Goal: Browse casually: Explore the website without a specific task or goal

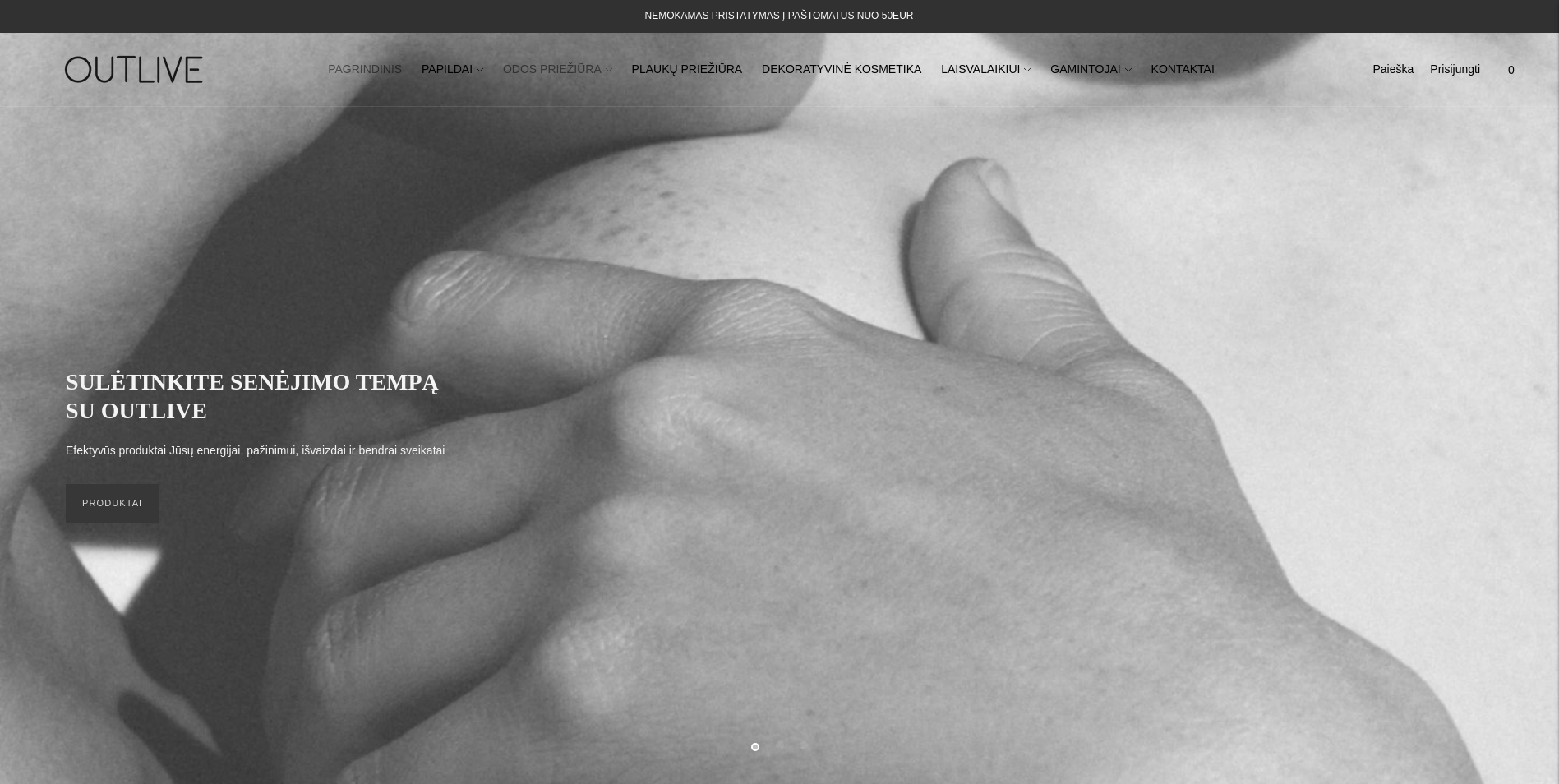
click at [612, 69] on link "ODOS PRIEŽIŪRA" at bounding box center [558, 69] width 109 height 37
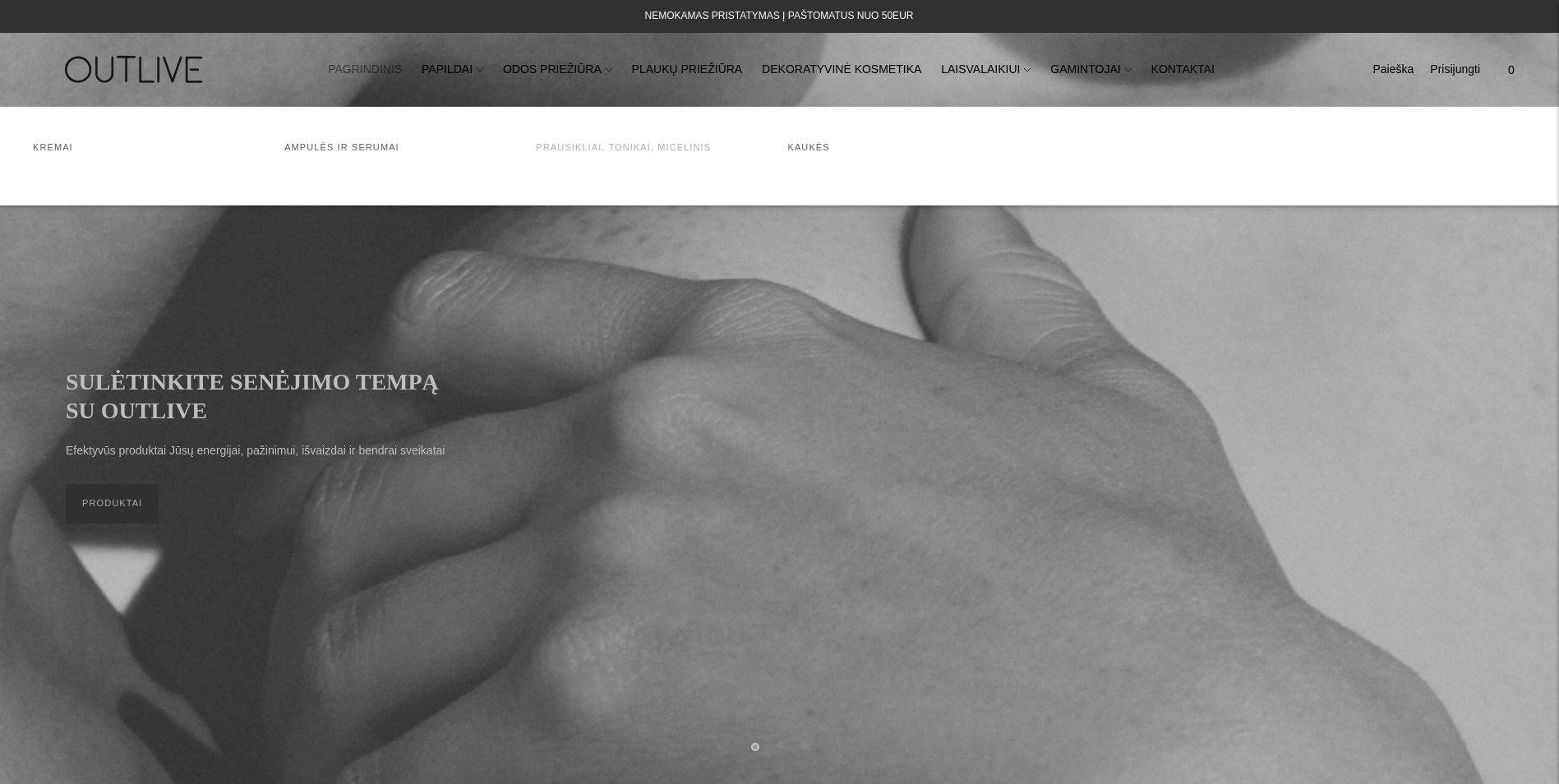
click at [624, 149] on link "Prausikliai, tonikai, micelinis" at bounding box center [624, 146] width 175 height 10
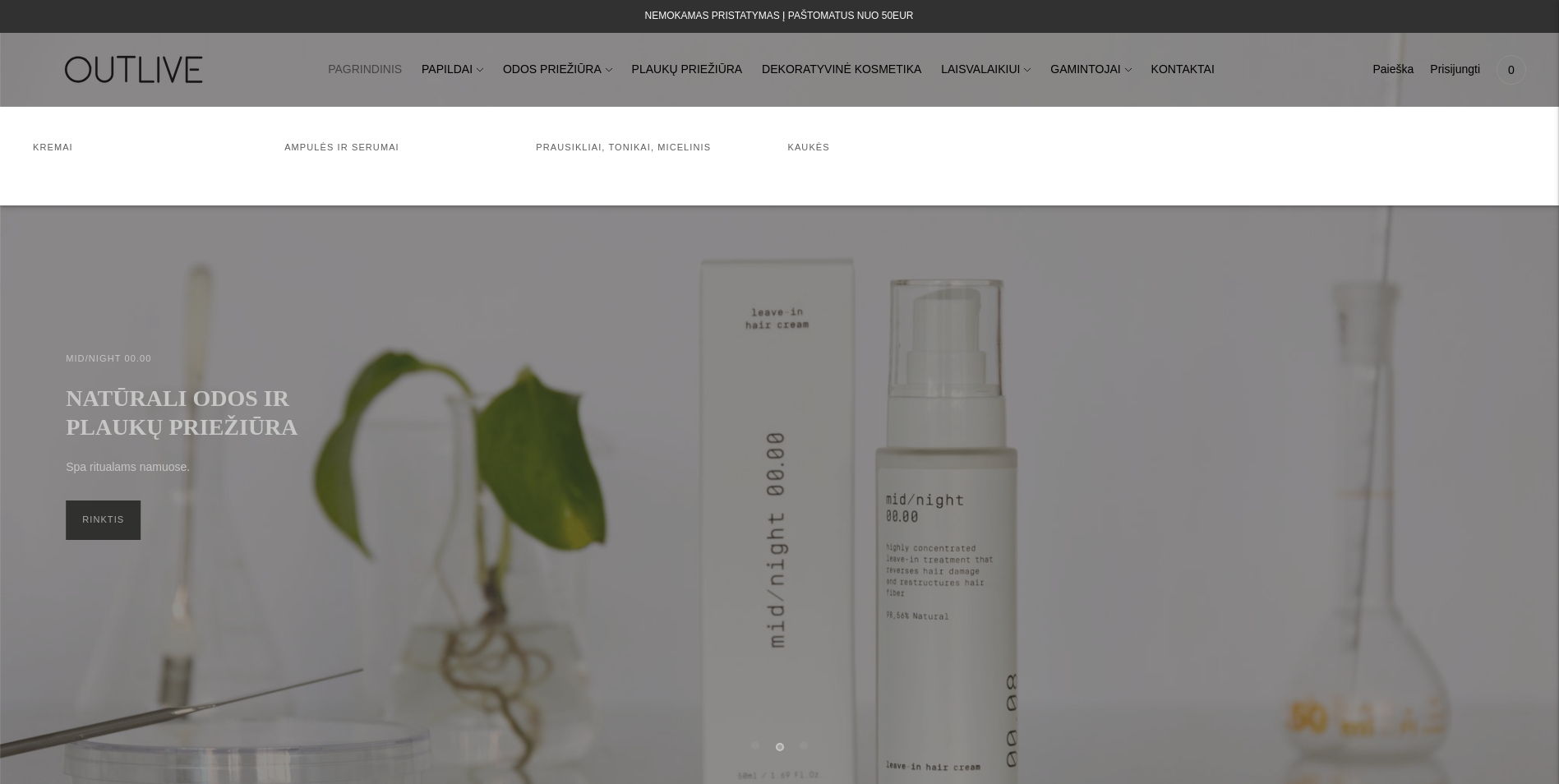
scroll to position [608, 0]
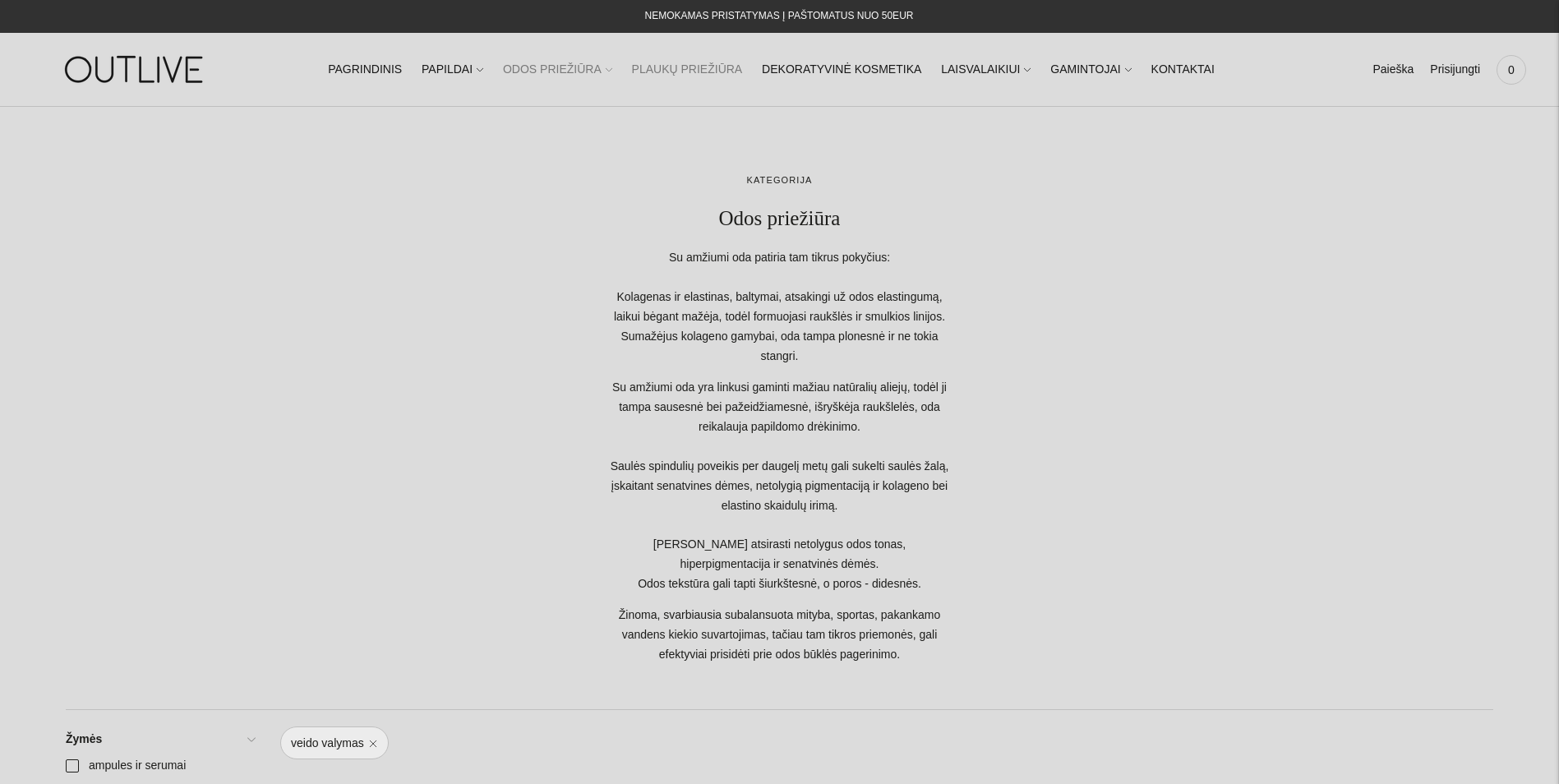
click at [702, 72] on link "PLAUKŲ PRIEŽIŪRA" at bounding box center [687, 69] width 111 height 37
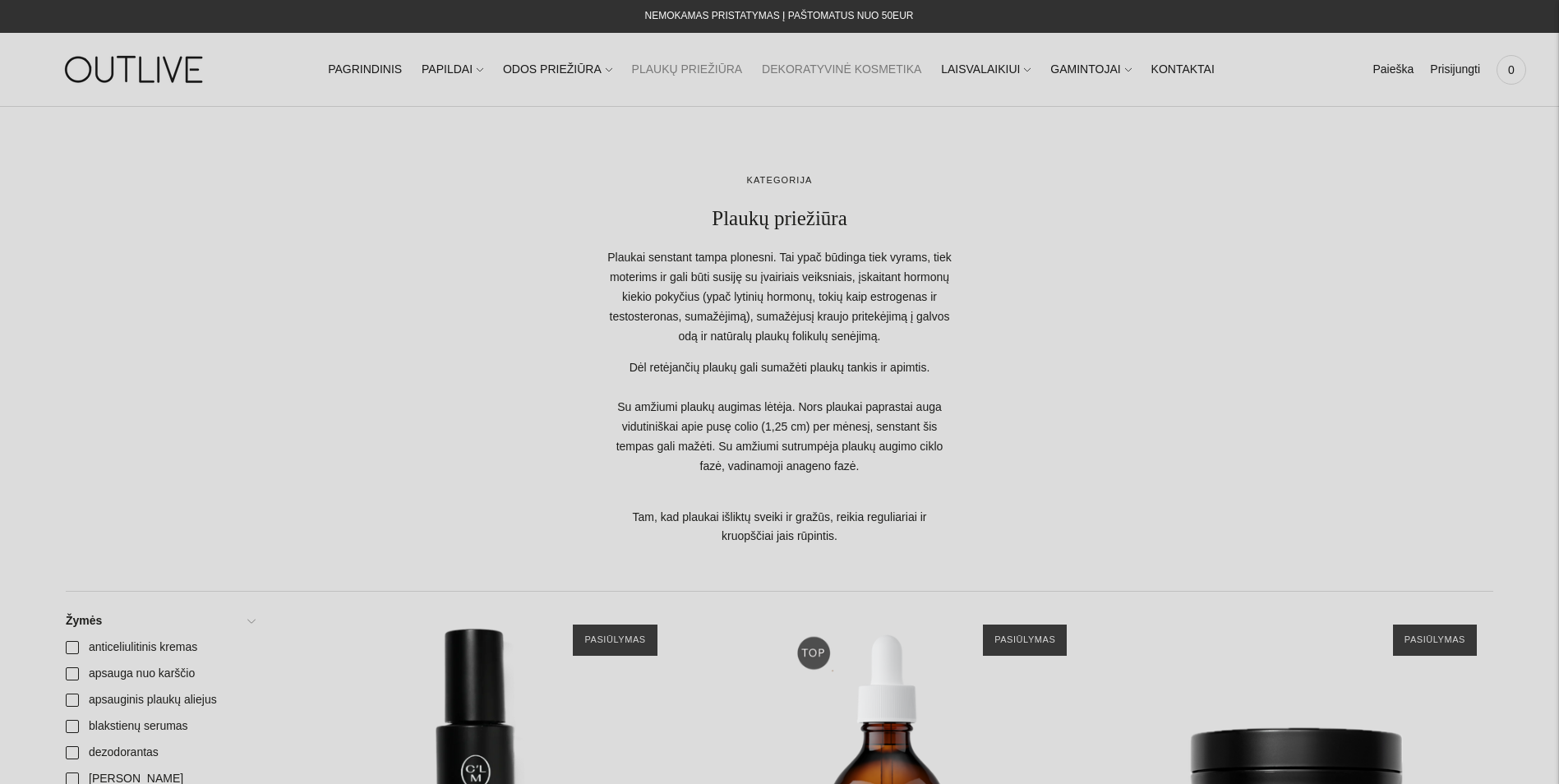
click at [845, 66] on link "DEKORATYVINĖ KOSMETIKA" at bounding box center [841, 69] width 160 height 37
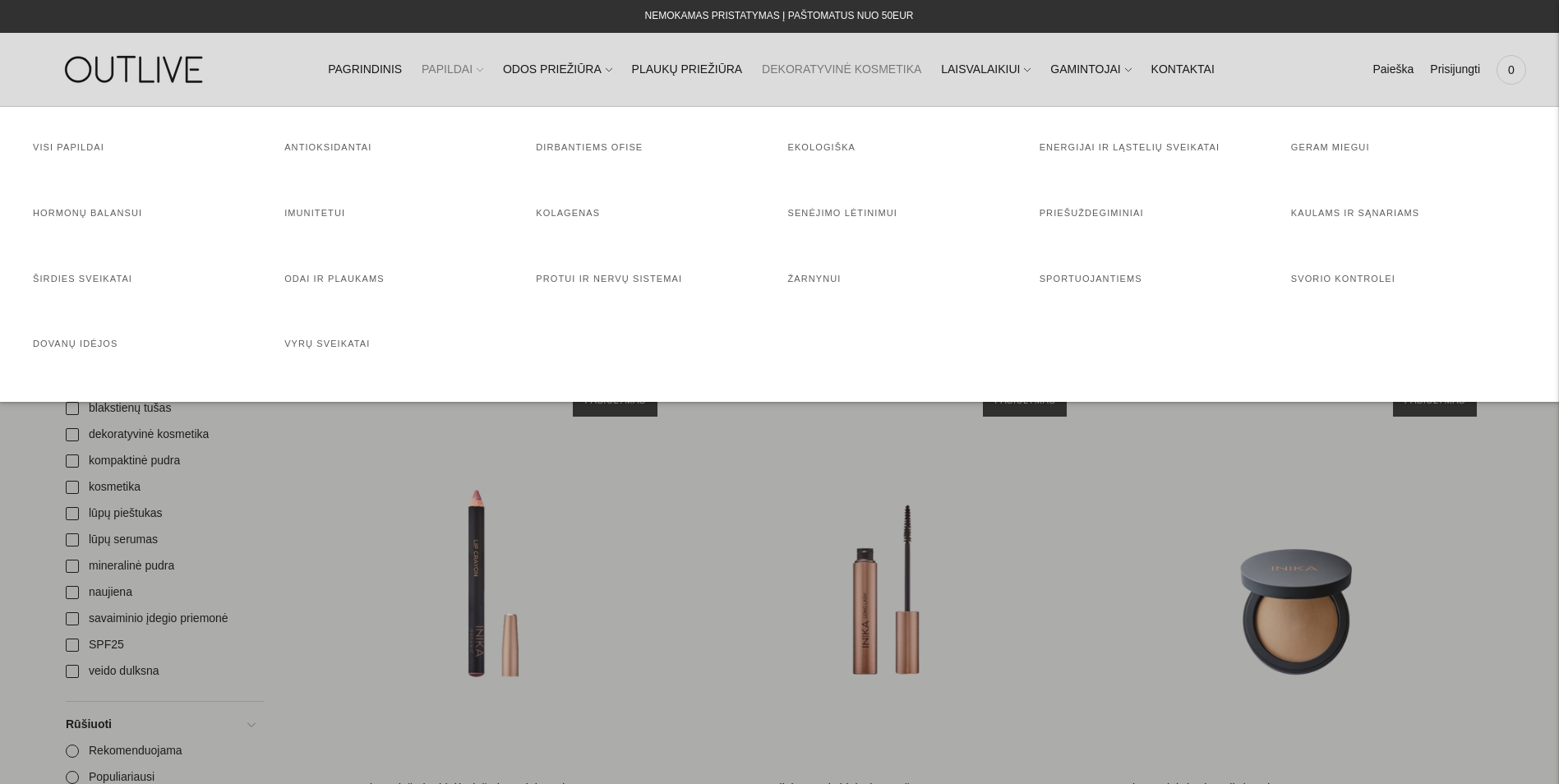
click at [473, 68] on link "PAPILDAI" at bounding box center [453, 69] width 62 height 37
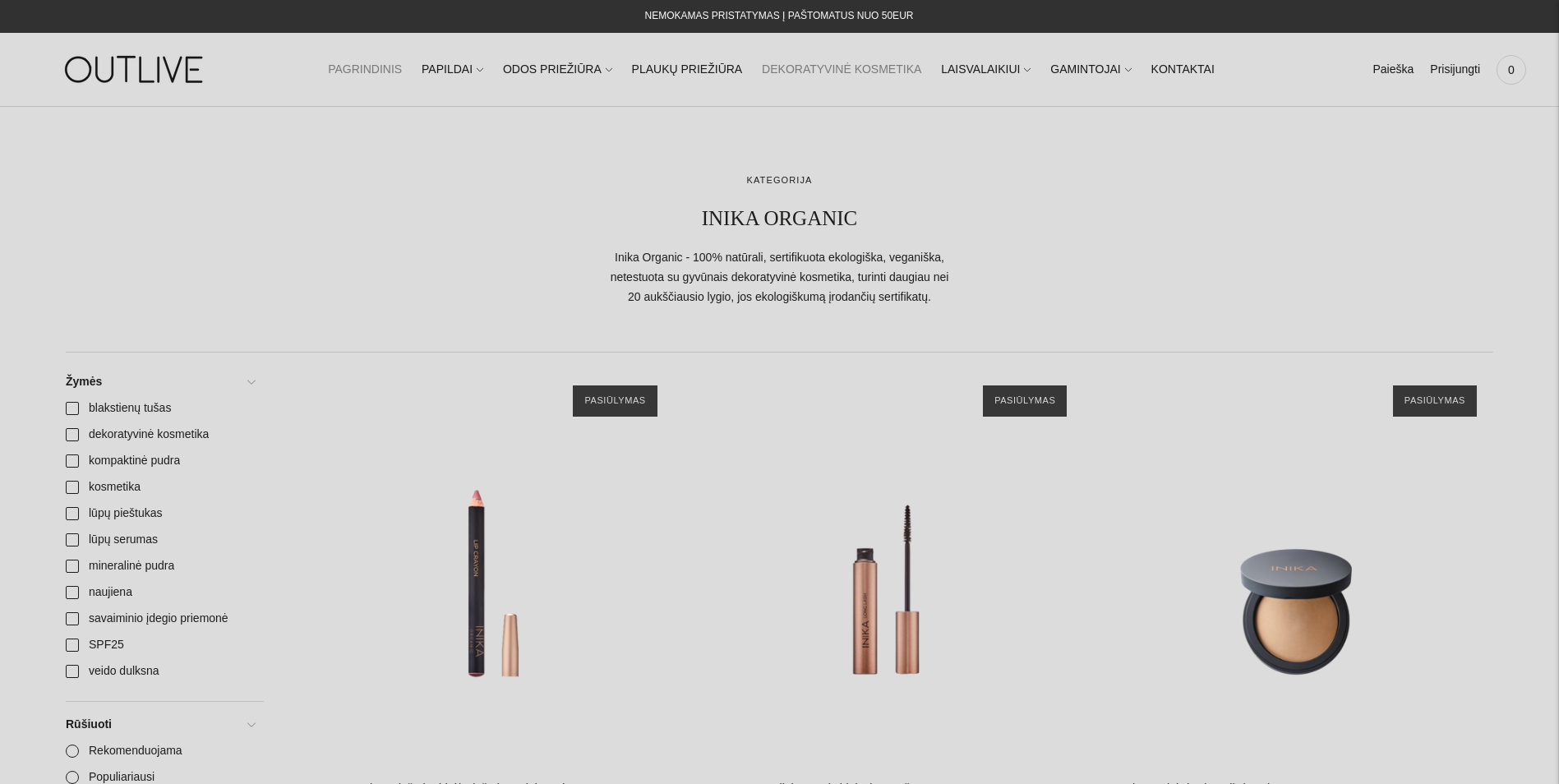
click at [394, 72] on link "PAGRINDINIS" at bounding box center [364, 69] width 74 height 37
